Goal: Obtain resource: Download file/media

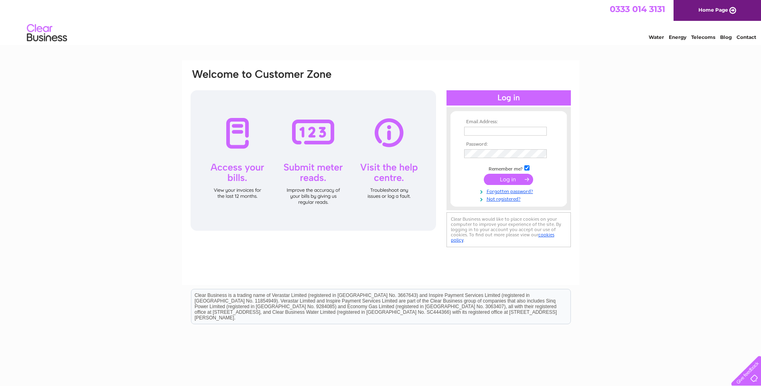
type input "d.leighton@edwin-thompson.co.uk"
click at [507, 176] on input "submit" at bounding box center [508, 179] width 49 height 11
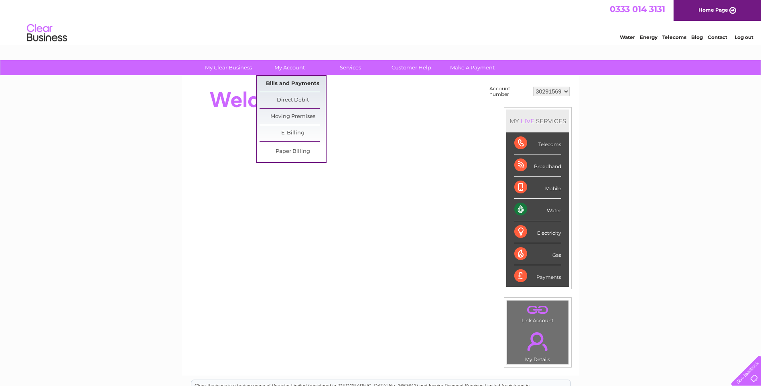
click at [284, 83] on link "Bills and Payments" at bounding box center [293, 84] width 66 height 16
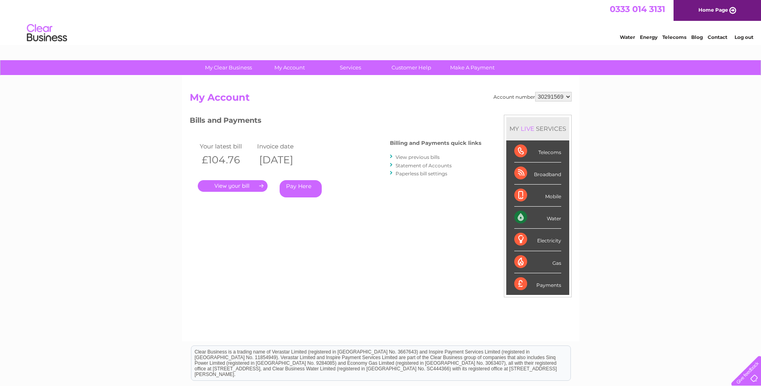
click at [566, 95] on select "30291569" at bounding box center [553, 97] width 37 height 10
drag, startPoint x: 566, startPoint y: 94, endPoint x: 560, endPoint y: 94, distance: 6.0
click at [566, 94] on select "30291569" at bounding box center [553, 97] width 37 height 10
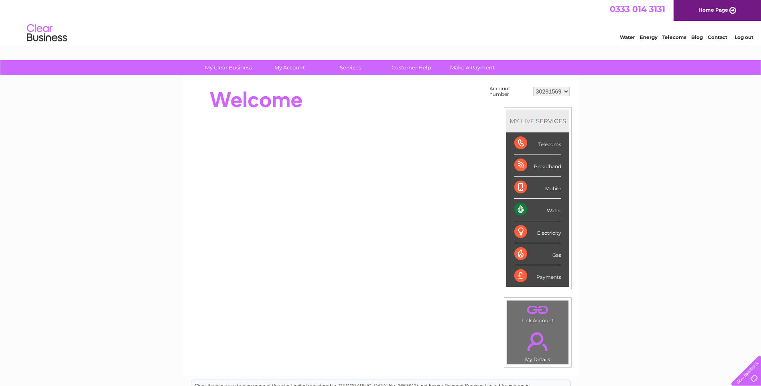
click at [565, 91] on select "30291569" at bounding box center [551, 92] width 37 height 10
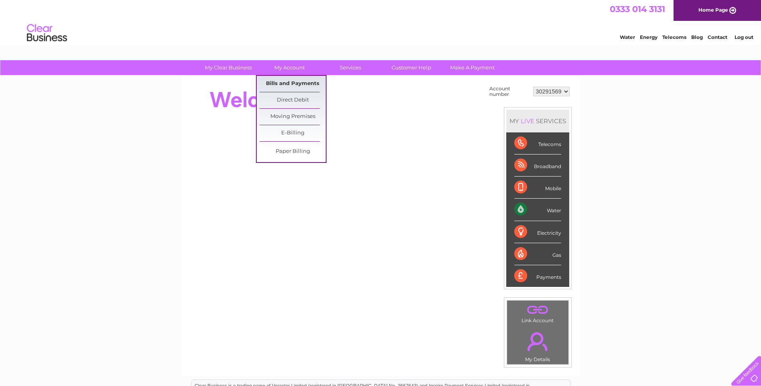
click at [277, 83] on link "Bills and Payments" at bounding box center [293, 84] width 66 height 16
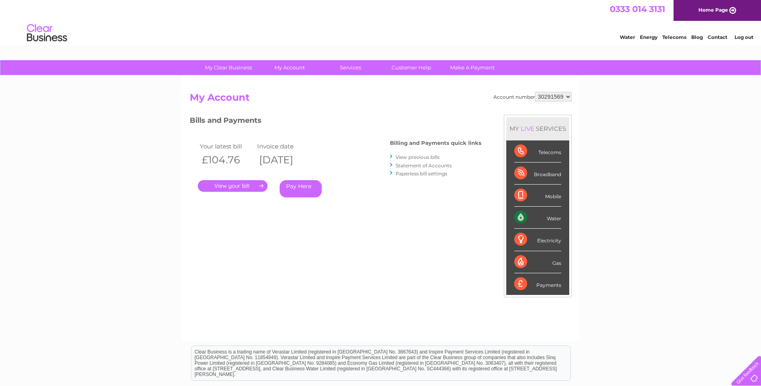
click at [402, 157] on link "View previous bills" at bounding box center [418, 157] width 44 height 6
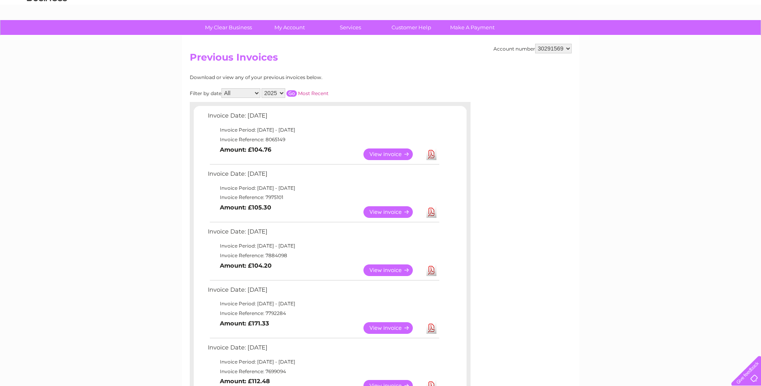
scroll to position [80, 0]
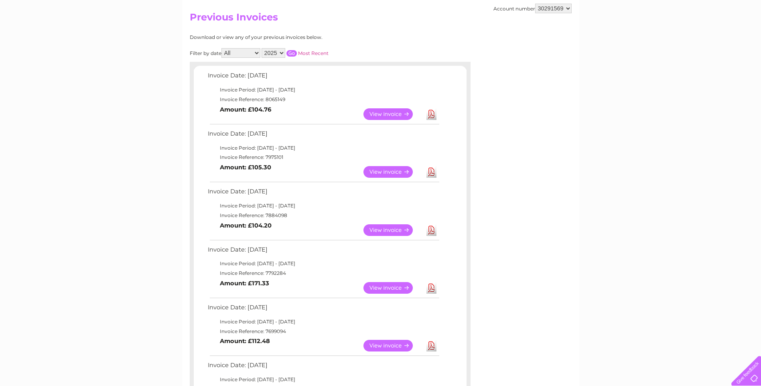
click at [429, 229] on link "Download" at bounding box center [431, 230] width 10 height 12
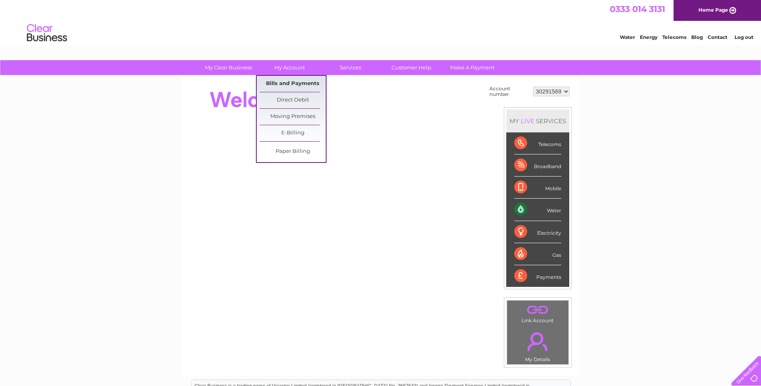
click at [280, 82] on link "Bills and Payments" at bounding box center [293, 84] width 66 height 16
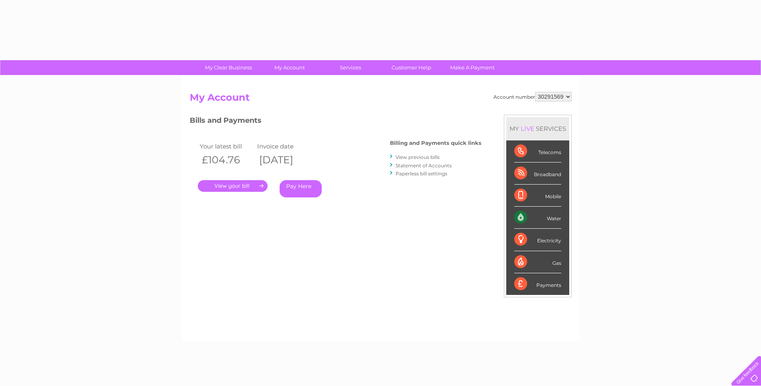
click at [287, 83] on div "Account number 30291569 My Account MY LIVE SERVICES Telecoms Broadband Mobile W…" at bounding box center [380, 209] width 397 height 266
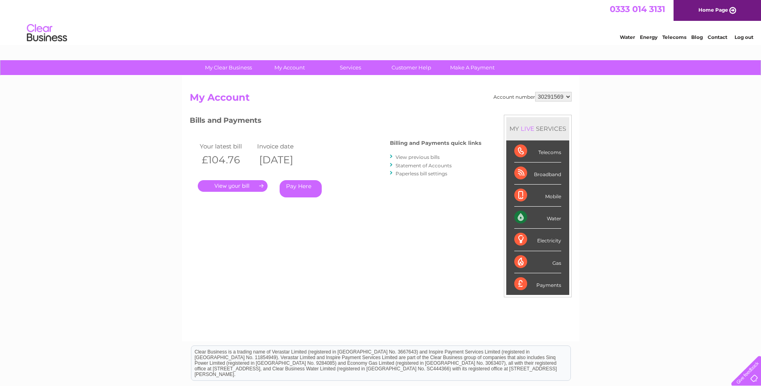
click at [233, 183] on link "." at bounding box center [233, 186] width 70 height 12
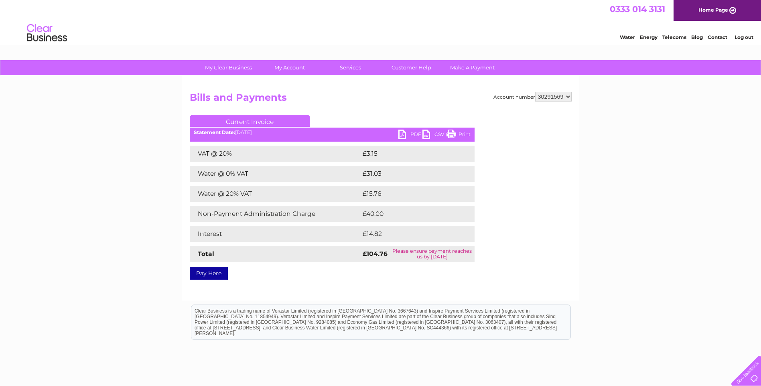
click at [406, 132] on link "PDF" at bounding box center [410, 136] width 24 height 12
click at [414, 132] on link "PDF" at bounding box center [410, 136] width 24 height 12
